Goal: Check status: Check status

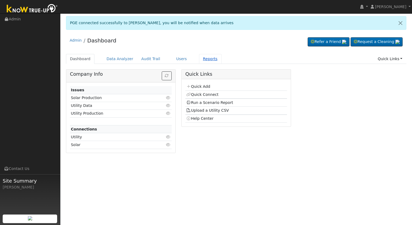
click at [203, 60] on link "Reports" at bounding box center [210, 59] width 23 height 10
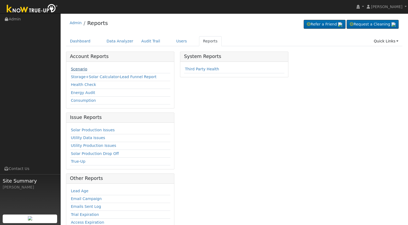
click at [76, 67] on link "Scenario" at bounding box center [79, 69] width 16 height 4
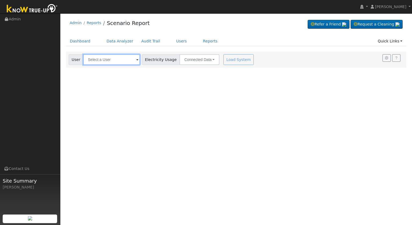
click at [100, 62] on input "text" at bounding box center [111, 59] width 57 height 11
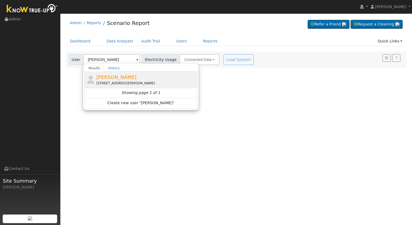
click at [101, 75] on span "[PERSON_NAME]" at bounding box center [116, 77] width 40 height 6
type input "[PERSON_NAME]"
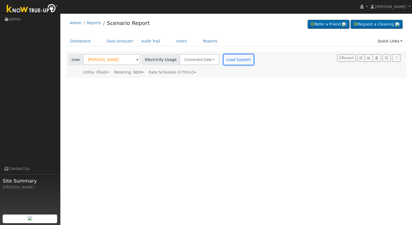
click at [230, 60] on button "Load System" at bounding box center [239, 59] width 31 height 11
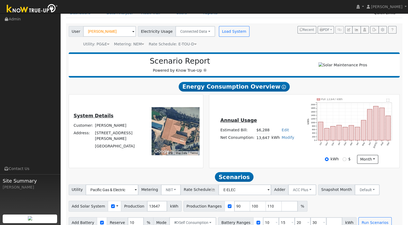
scroll to position [39, 0]
